Goal: Task Accomplishment & Management: Manage account settings

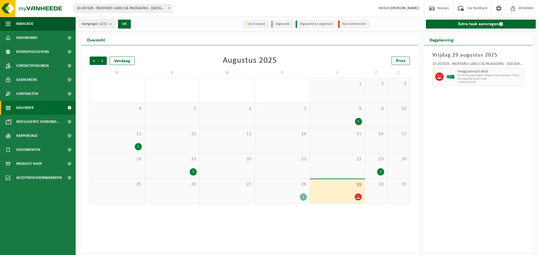
click at [302, 197] on div "1" at bounding box center [303, 197] width 7 height 7
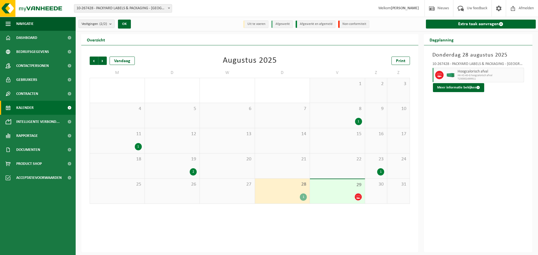
click at [381, 172] on div "1" at bounding box center [380, 171] width 7 height 7
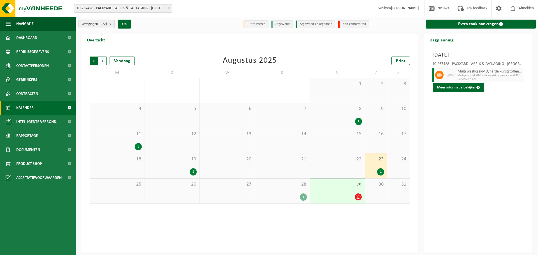
click at [103, 58] on span "Volgende" at bounding box center [102, 61] width 8 height 8
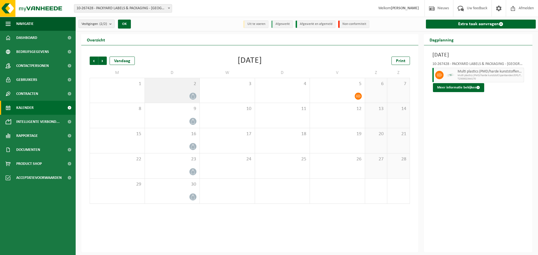
click at [193, 96] on icon at bounding box center [193, 96] width 5 height 5
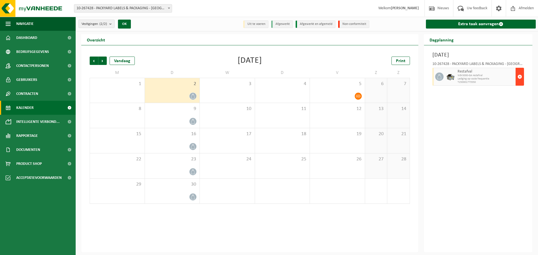
click at [520, 75] on span "button" at bounding box center [520, 76] width 4 height 11
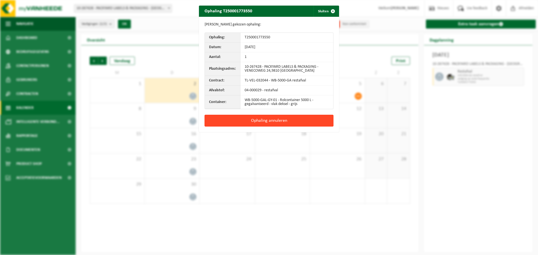
click at [270, 121] on button "Ophaling annuleren" at bounding box center [269, 121] width 129 height 12
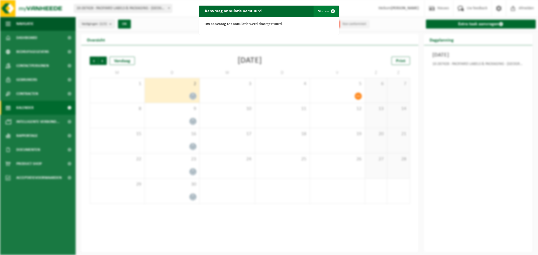
click at [321, 11] on button "Sluiten" at bounding box center [326, 11] width 25 height 11
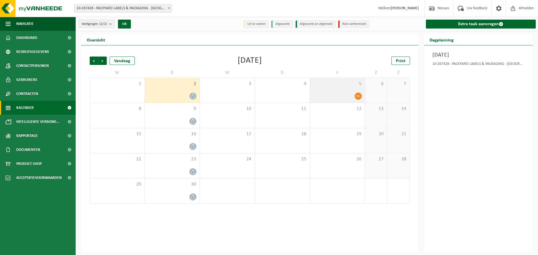
click at [358, 95] on icon at bounding box center [358, 96] width 5 height 5
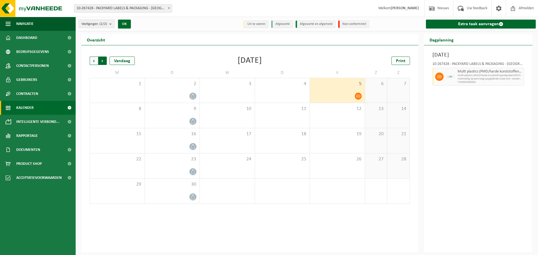
click at [94, 59] on span "Vorige" at bounding box center [94, 61] width 8 height 8
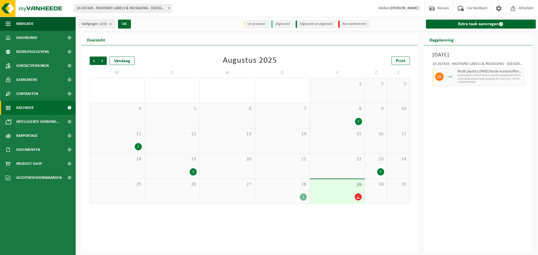
click at [379, 172] on div "1" at bounding box center [380, 171] width 7 height 7
